Goal: Complete application form

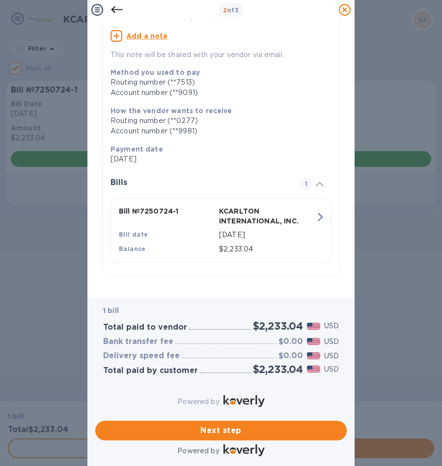
scroll to position [88, 0]
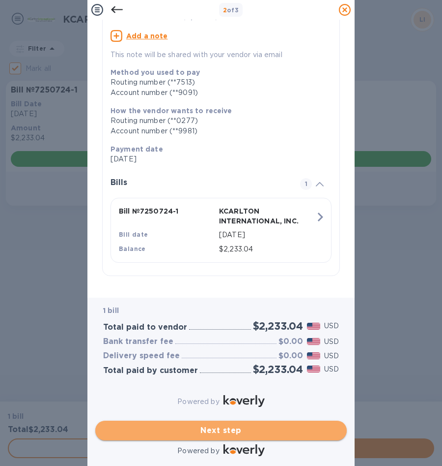
click at [235, 424] on span "Next step" at bounding box center [221, 430] width 236 height 12
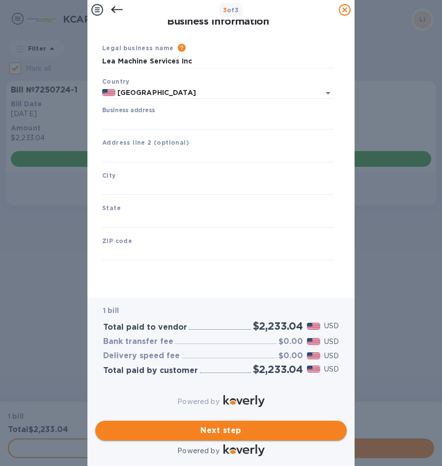
scroll to position [0, 0]
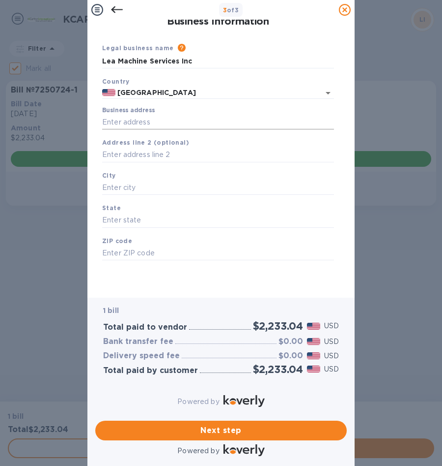
click at [136, 125] on input "Business address" at bounding box center [218, 122] width 232 height 15
type input "[STREET_ADDRESS]"
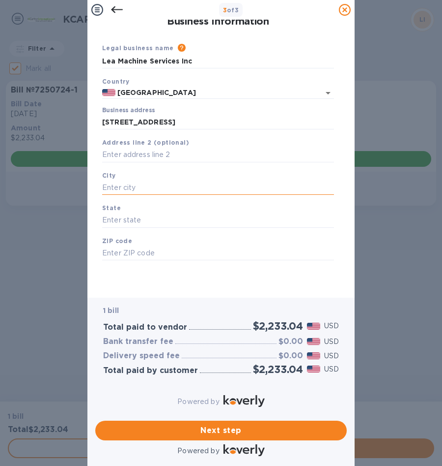
click at [134, 189] on input "text" at bounding box center [218, 187] width 232 height 15
type input "Jupiter"
type input "FL"
type input "33478"
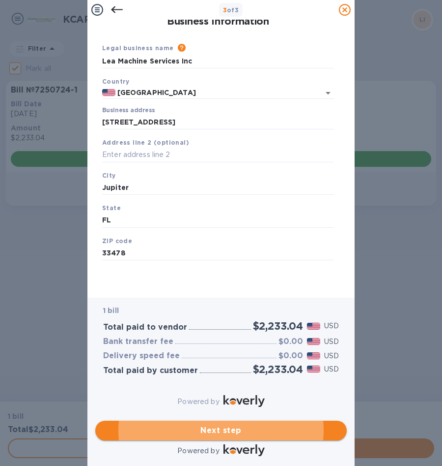
click at [217, 424] on span "Next step" at bounding box center [221, 430] width 236 height 12
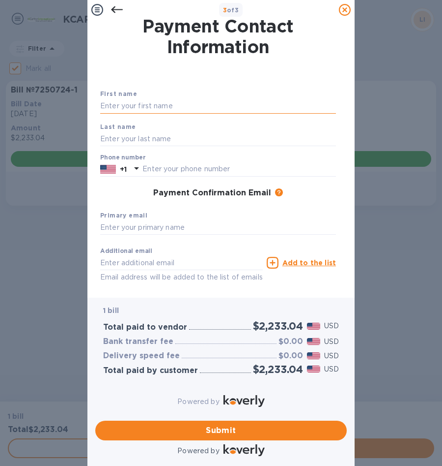
click at [173, 106] on input "text" at bounding box center [218, 106] width 236 height 15
type input "Toralf"
type input "Lea"
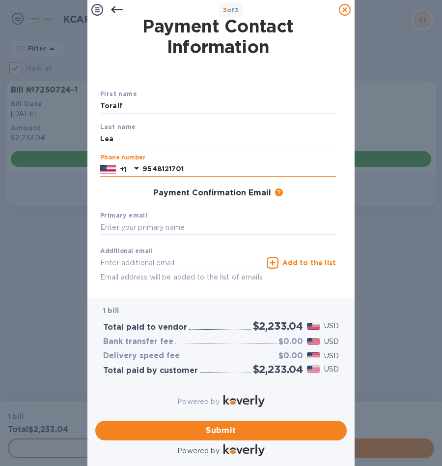
click at [158, 165] on input "9548121701" at bounding box center [240, 169] width 194 height 15
click at [156, 167] on input "9548121701" at bounding box center [240, 169] width 194 height 15
type input "9548121701"
click at [190, 227] on input "text" at bounding box center [218, 227] width 236 height 15
type input "[EMAIL_ADDRESS][DOMAIN_NAME]"
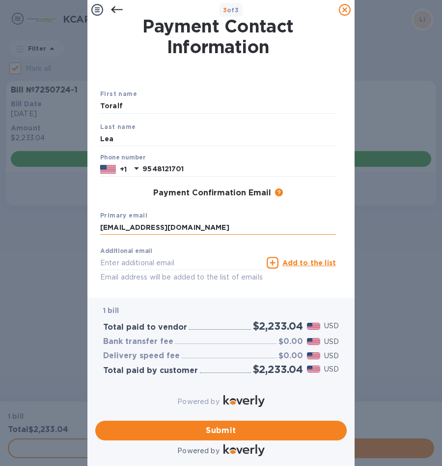
type input "[EMAIL_ADDRESS][DOMAIN_NAME]"
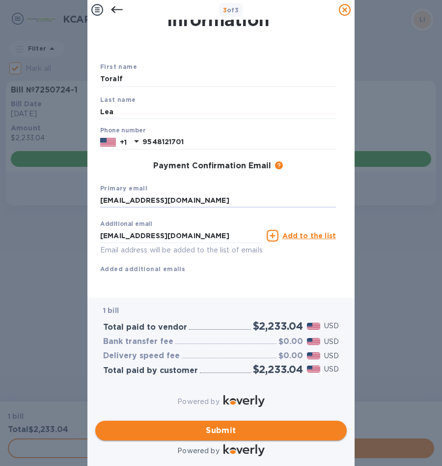
click at [225, 424] on span "Submit" at bounding box center [221, 430] width 236 height 12
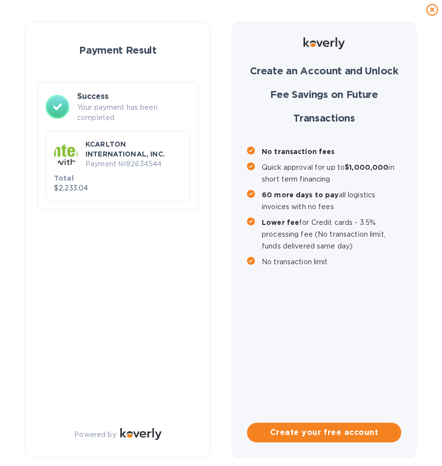
checkbox input "false"
